Goal: Browse casually: Explore the website without a specific task or goal

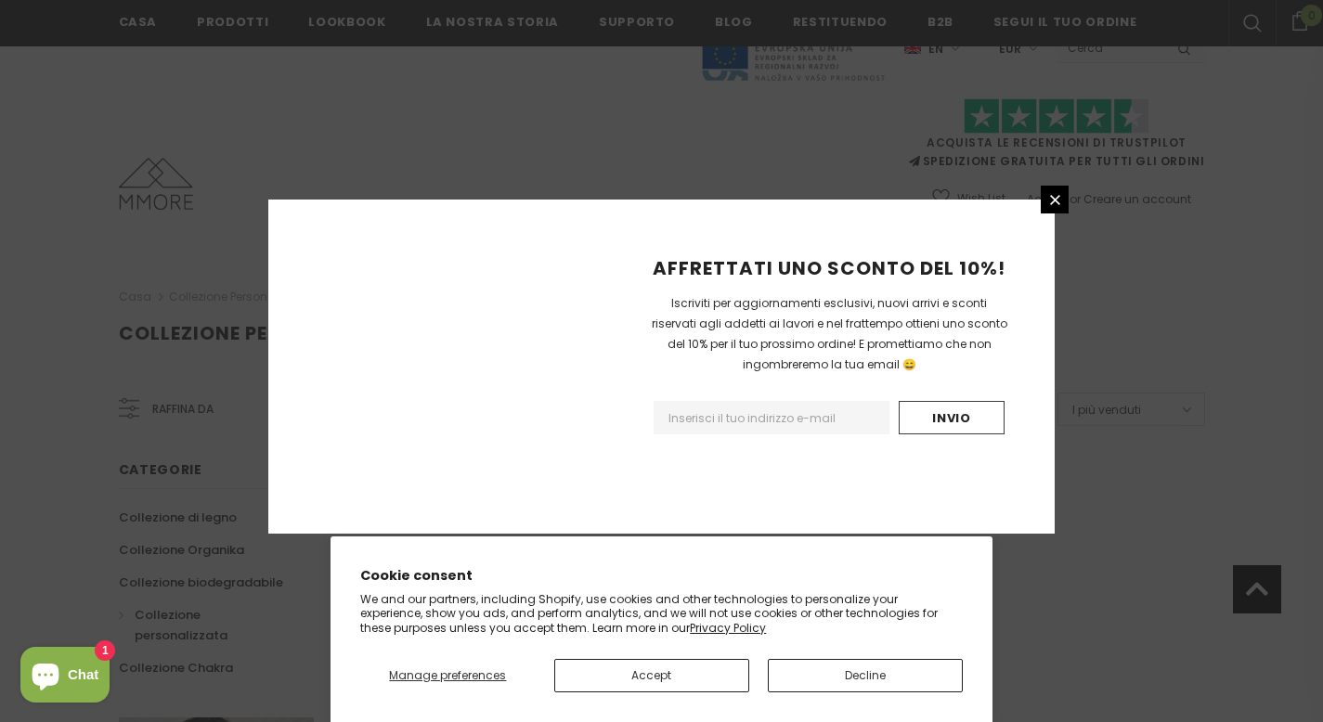
scroll to position [1181, 0]
